Goal: Task Accomplishment & Management: Use online tool/utility

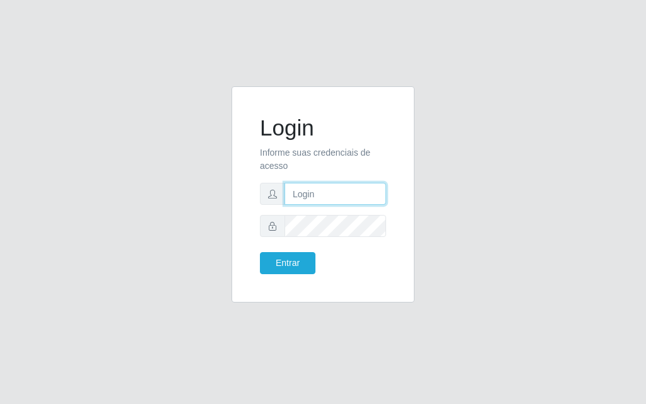
click at [306, 185] on input "text" at bounding box center [335, 194] width 102 height 22
type input "[PERSON_NAME]"
click at [324, 267] on div "Entrar" at bounding box center [322, 263] width 145 height 22
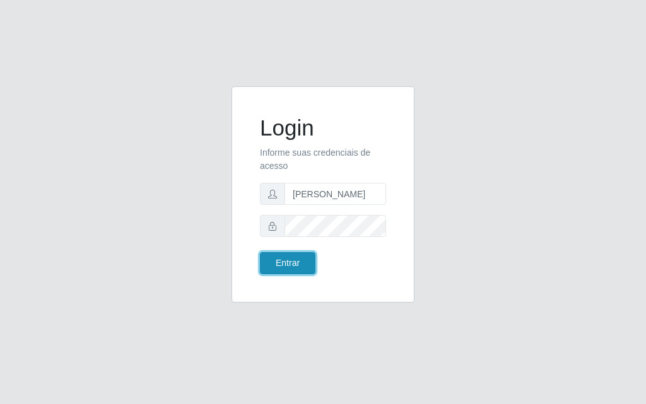
click at [289, 266] on button "Entrar" at bounding box center [287, 263] width 55 height 22
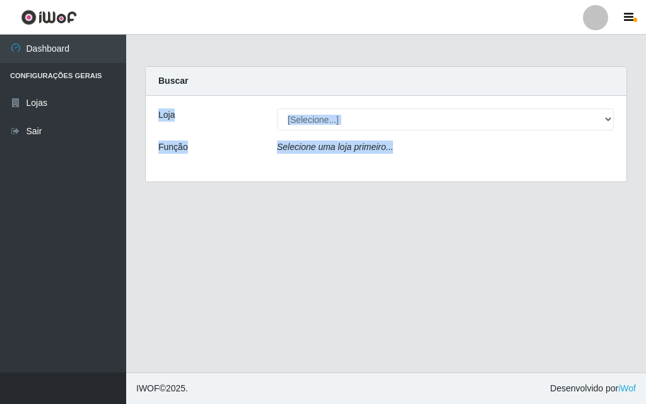
drag, startPoint x: 645, startPoint y: 62, endPoint x: 645, endPoint y: 234, distance: 172.2
click at [645, 234] on main "Carregando... Buscar Loja [Selecione...] Divino Fogão - Campina Grande Função S…" at bounding box center [386, 204] width 520 height 338
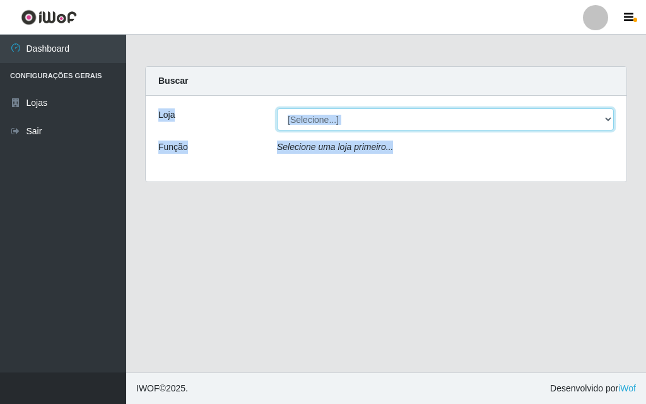
click at [397, 116] on select "[Selecione...] Divino Fogão - [GEOGRAPHIC_DATA]" at bounding box center [445, 119] width 337 height 22
select select "499"
click at [277, 108] on select "[Selecione...] Divino Fogão - [GEOGRAPHIC_DATA]" at bounding box center [445, 119] width 337 height 22
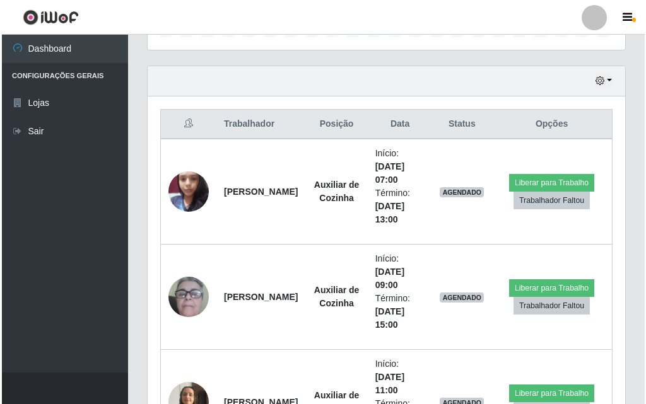
scroll to position [420, 0]
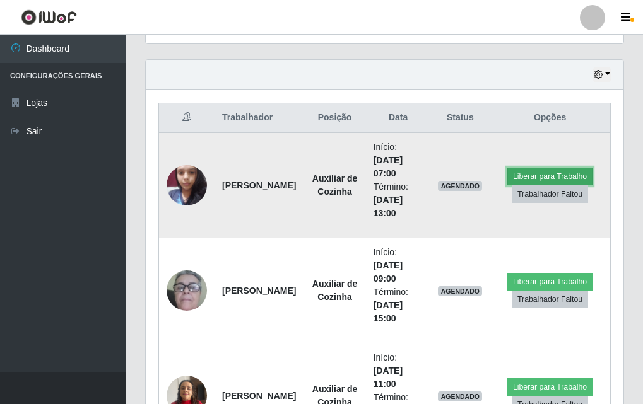
click at [544, 172] on button "Liberar para Trabalho" at bounding box center [549, 177] width 85 height 18
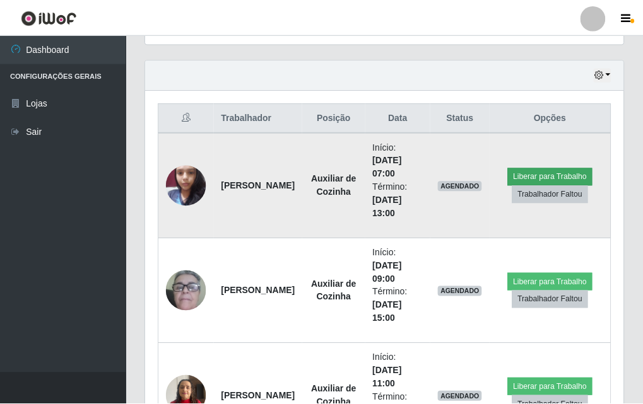
scroll to position [262, 471]
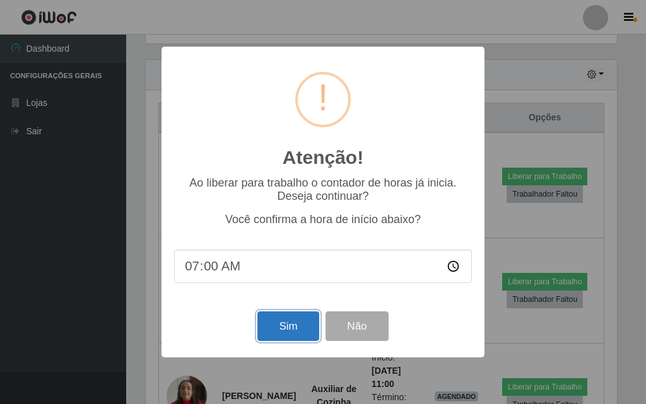
click at [293, 319] on button "Sim" at bounding box center [287, 327] width 61 height 30
